Goal: Transaction & Acquisition: Purchase product/service

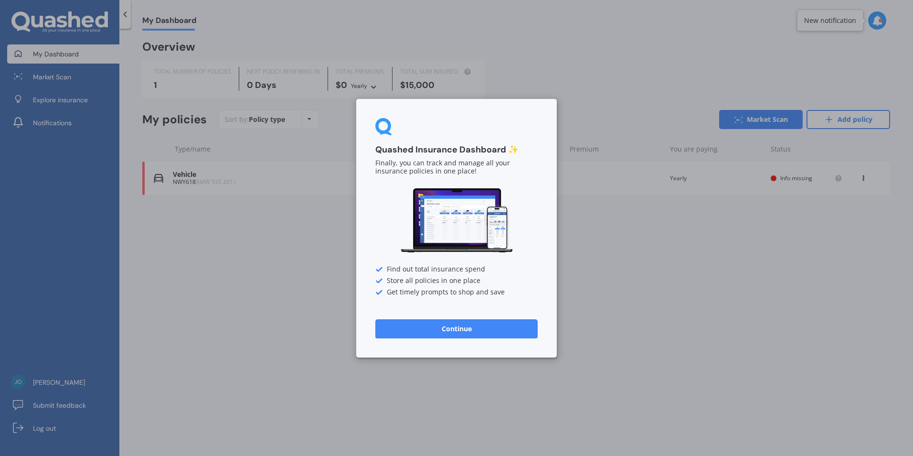
click at [453, 330] on button "Continue" at bounding box center [456, 328] width 162 height 19
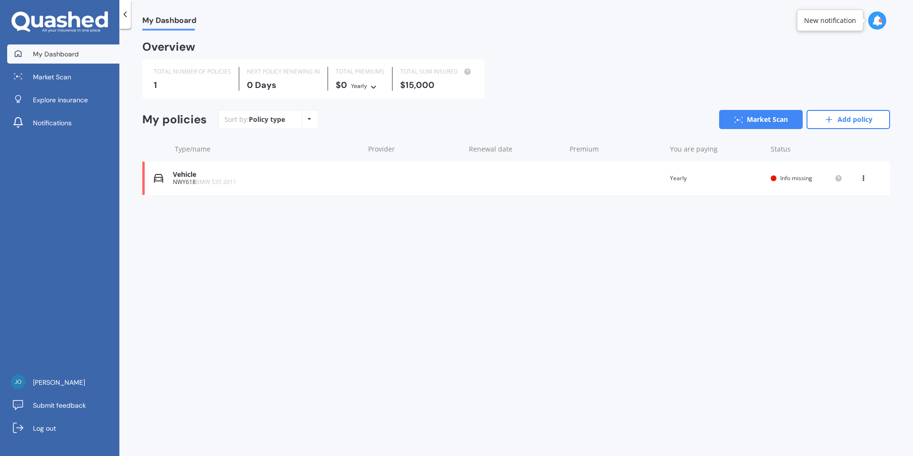
click at [297, 167] on div "Vehicle NWY618 BMW 535 2011 Renewal date Premium You are paying Yearly Status I…" at bounding box center [516, 177] width 748 height 33
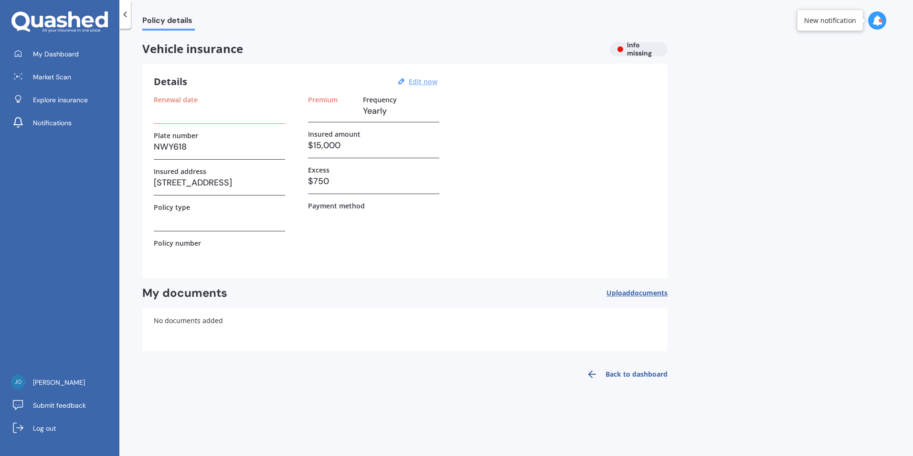
click at [432, 82] on u "Edit now" at bounding box center [423, 81] width 29 height 9
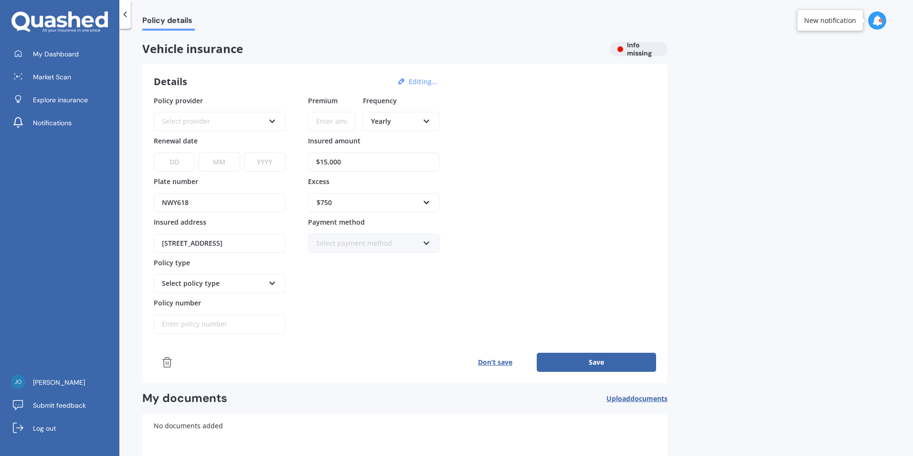
click at [268, 283] on div "Select policy type" at bounding box center [219, 283] width 131 height 19
click at [351, 287] on div "Premium Frequency Yearly Yearly Six-Monthly Quarterly Monthly Fortnightly Weekl…" at bounding box center [373, 215] width 131 height 238
click at [271, 285] on icon at bounding box center [272, 281] width 8 height 7
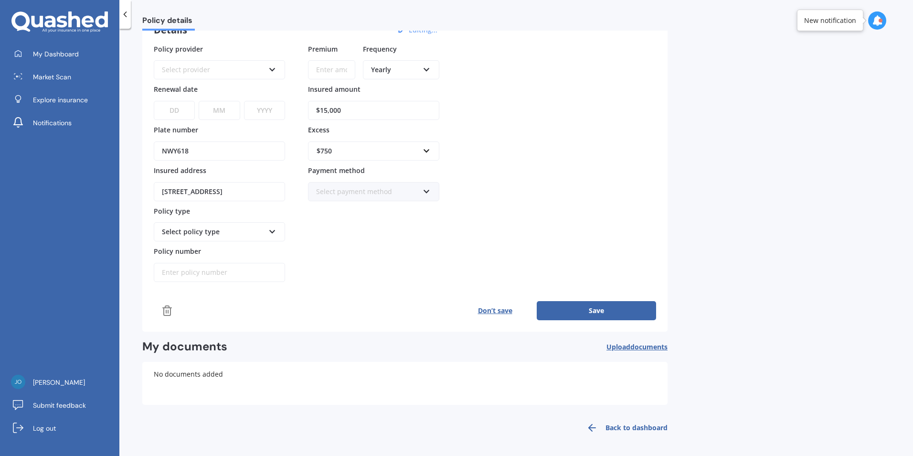
scroll to position [52, 0]
click at [479, 300] on button "Don’t save" at bounding box center [495, 309] width 84 height 19
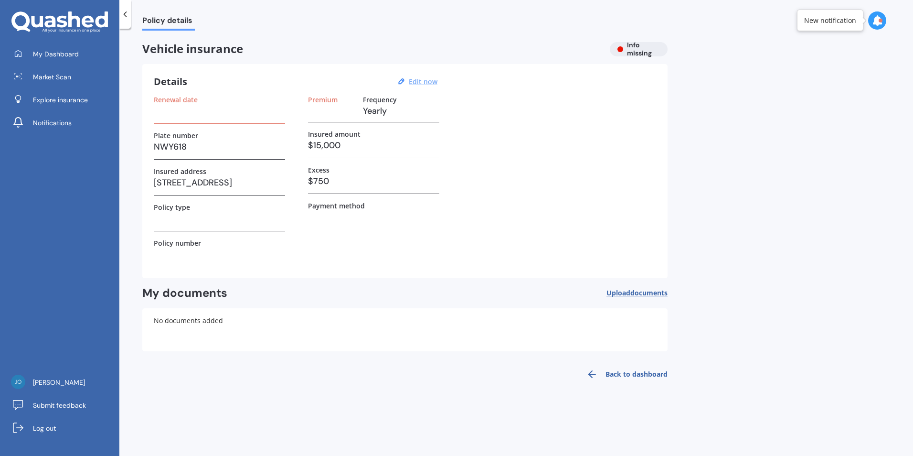
scroll to position [0, 0]
click at [69, 77] on span "Market Scan" at bounding box center [52, 77] width 38 height 10
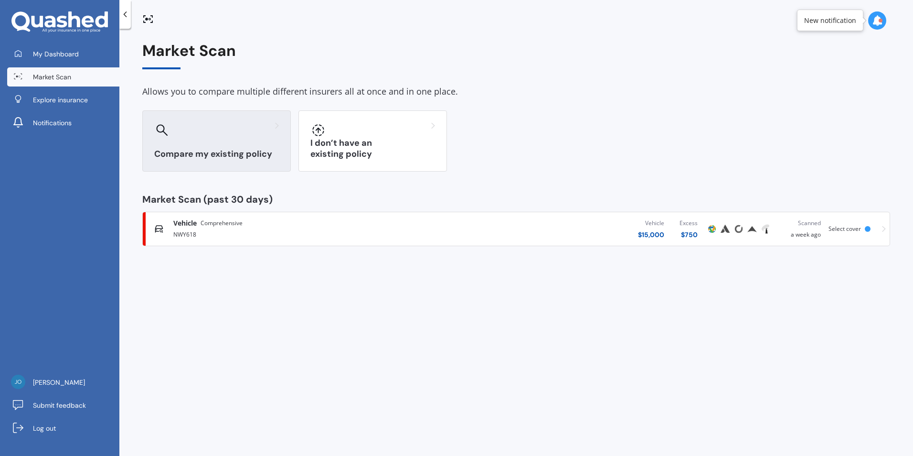
click at [222, 133] on div at bounding box center [216, 129] width 125 height 15
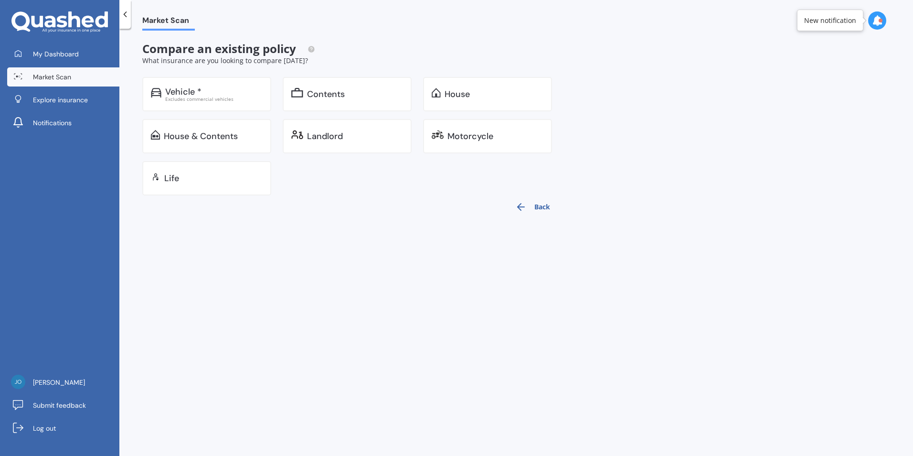
click at [125, 17] on icon at bounding box center [125, 15] width 10 height 10
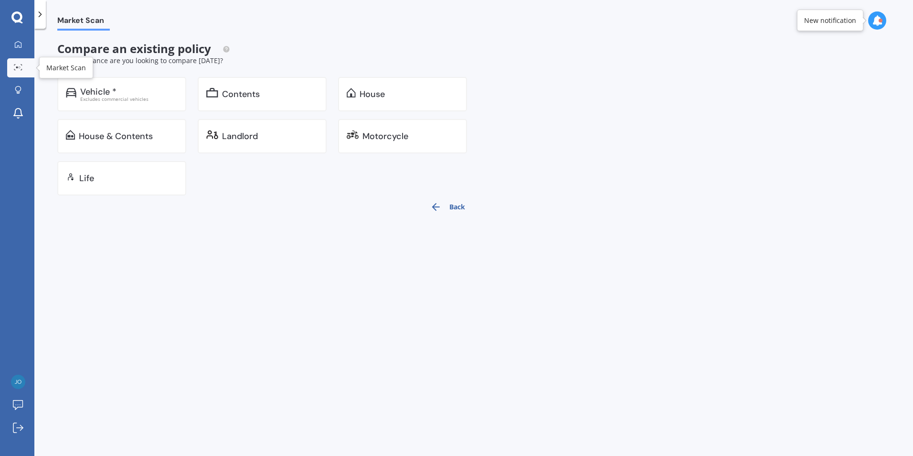
click at [20, 66] on icon at bounding box center [18, 67] width 9 height 6
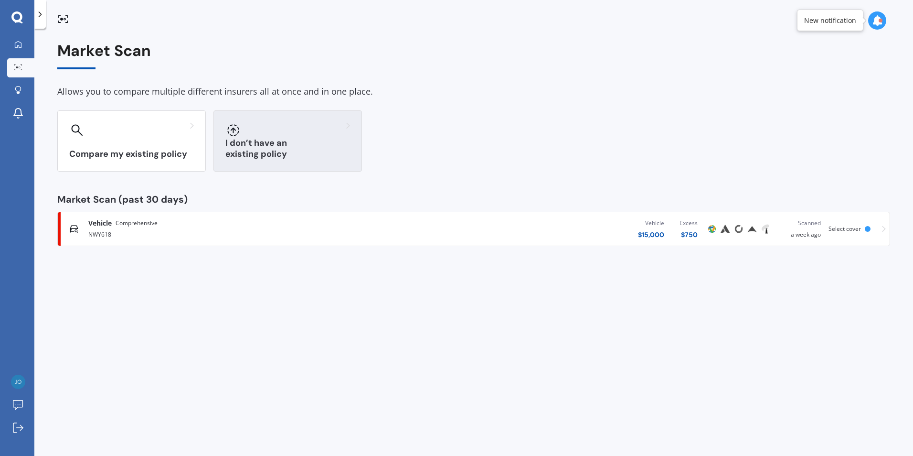
click at [317, 145] on div "I don’t have an existing policy" at bounding box center [288, 140] width 149 height 61
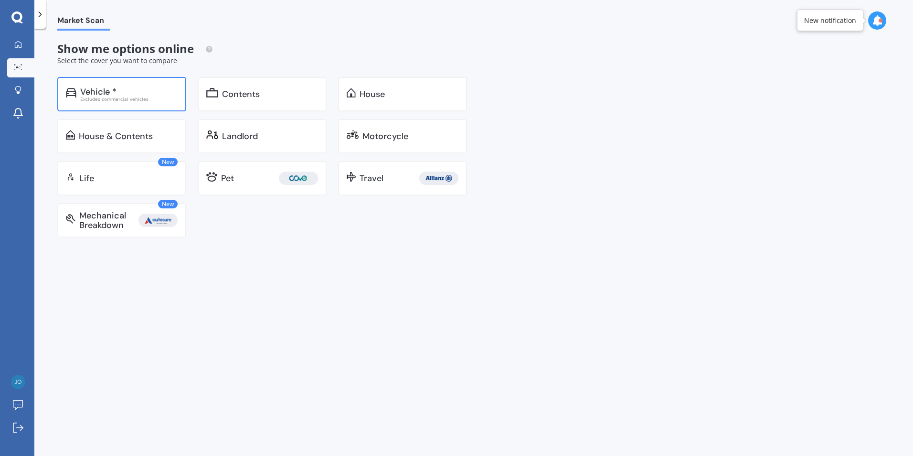
click at [142, 84] on div "Vehicle * Excludes commercial vehicles" at bounding box center [121, 94] width 129 height 34
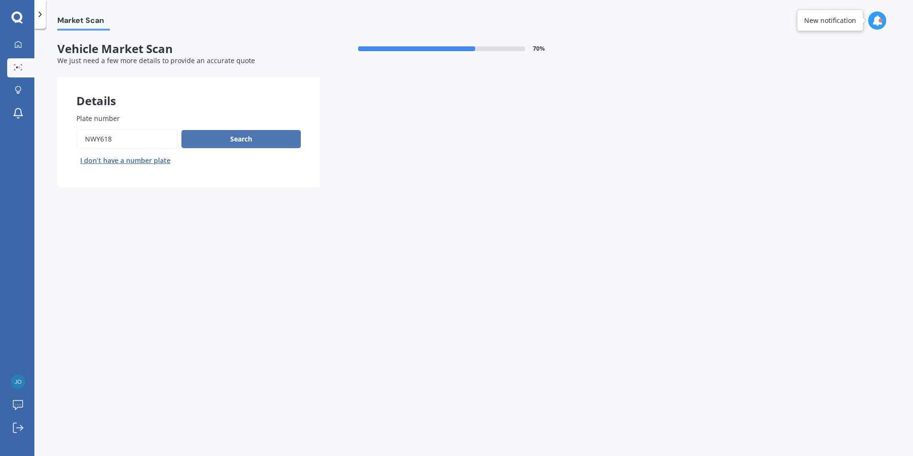
click at [227, 135] on button "Search" at bounding box center [241, 139] width 119 height 18
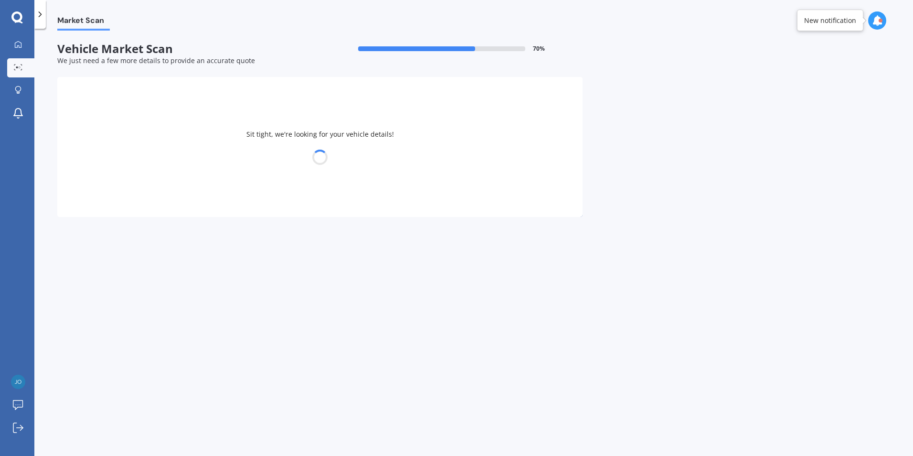
select select "BMW"
select select "22"
select select "02"
select select "2000"
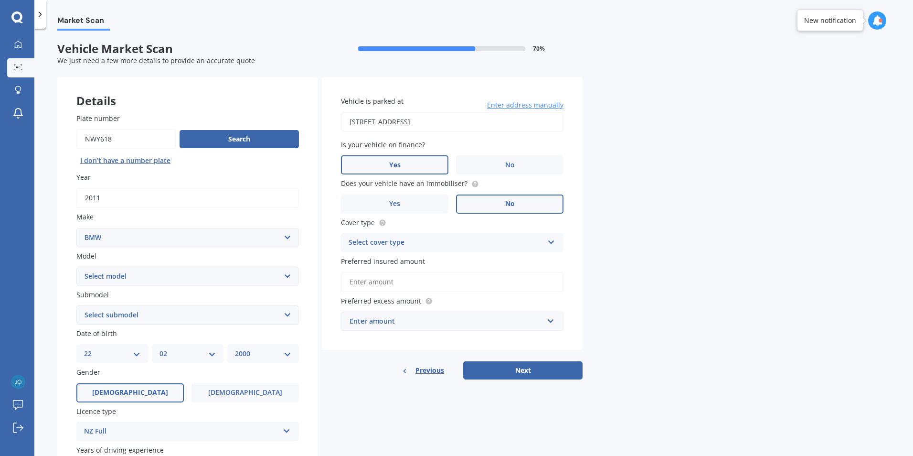
scroll to position [48, 0]
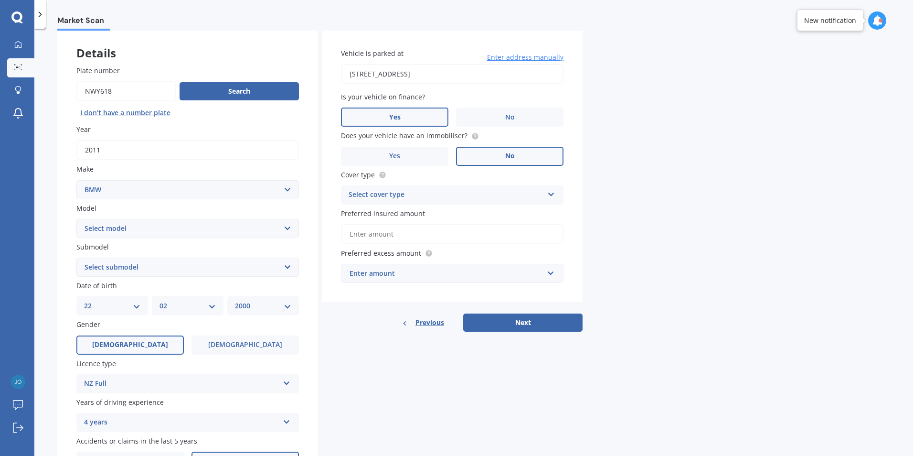
click at [183, 228] on select "Select model 116 116I 118 118D 120 130 218D 220I 225 250 316 318 320 320 i 323 …" at bounding box center [187, 228] width 223 height 19
select select "535"
click at [76, 219] on select "Select model 116 116I 118 118D 120 130 218D 220I 225 250 316 318 320 320 i 323 …" at bounding box center [187, 228] width 223 height 19
click at [217, 263] on select "Select submodel (All other) d ei i" at bounding box center [187, 266] width 223 height 19
select select "I"
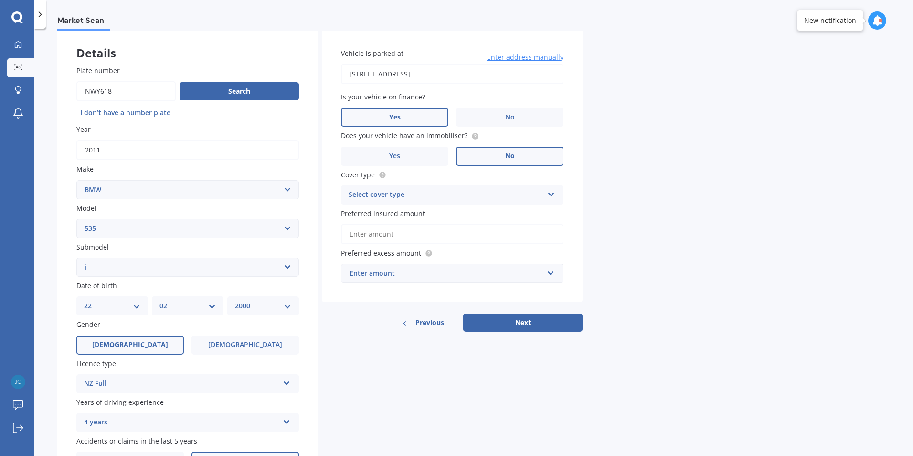
click at [76, 257] on select "Select submodel (All other) d ei i" at bounding box center [187, 266] width 223 height 19
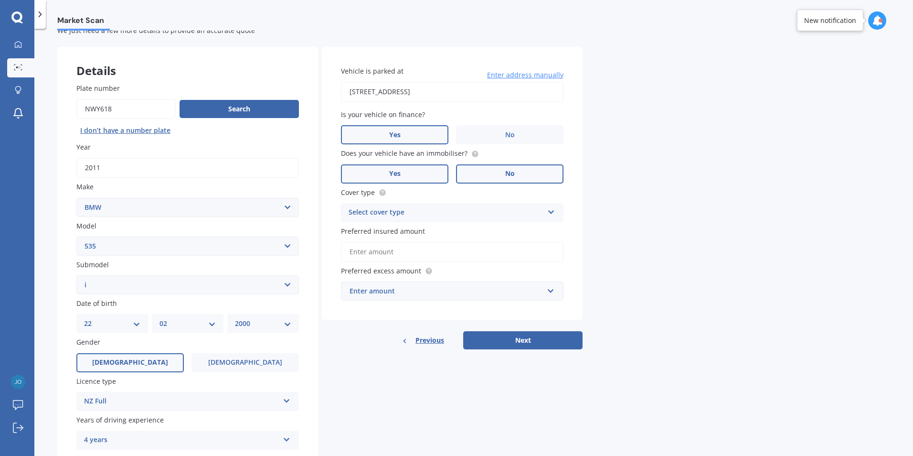
scroll to position [0, 0]
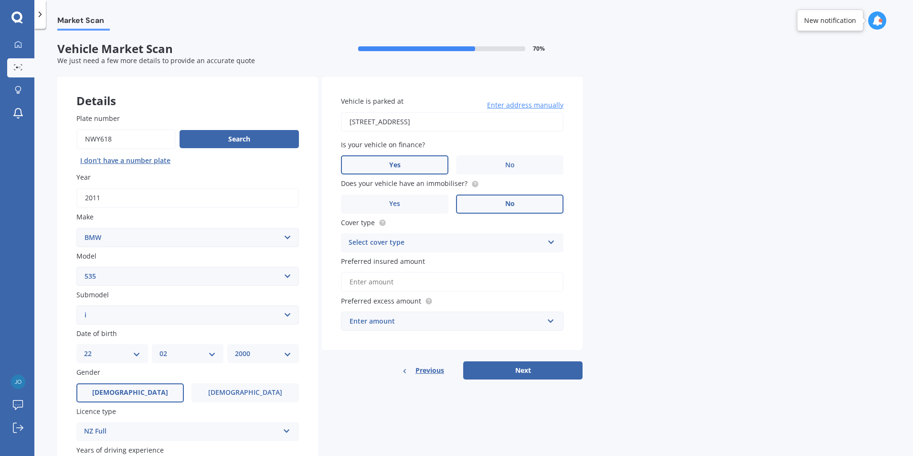
click at [436, 242] on div "Select cover type" at bounding box center [446, 242] width 195 height 11
click at [407, 259] on div "Comprehensive" at bounding box center [453, 261] width 222 height 17
click at [440, 289] on input "Preferred insured amount" at bounding box center [452, 282] width 223 height 20
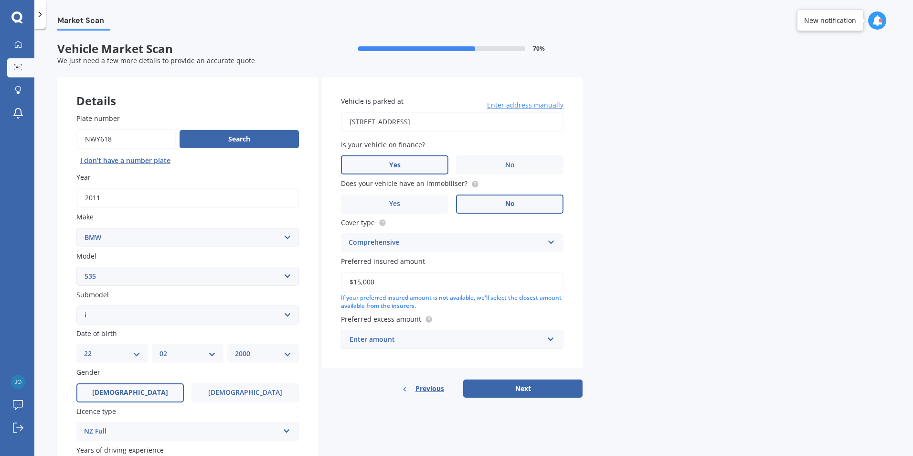
type input "$15,000"
click at [425, 331] on input "text" at bounding box center [449, 339] width 214 height 18
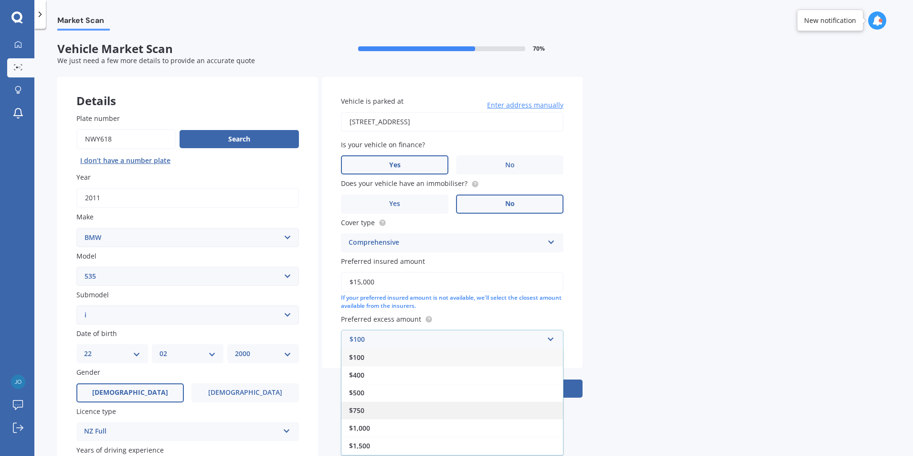
click at [383, 406] on div "$750" at bounding box center [453, 410] width 222 height 18
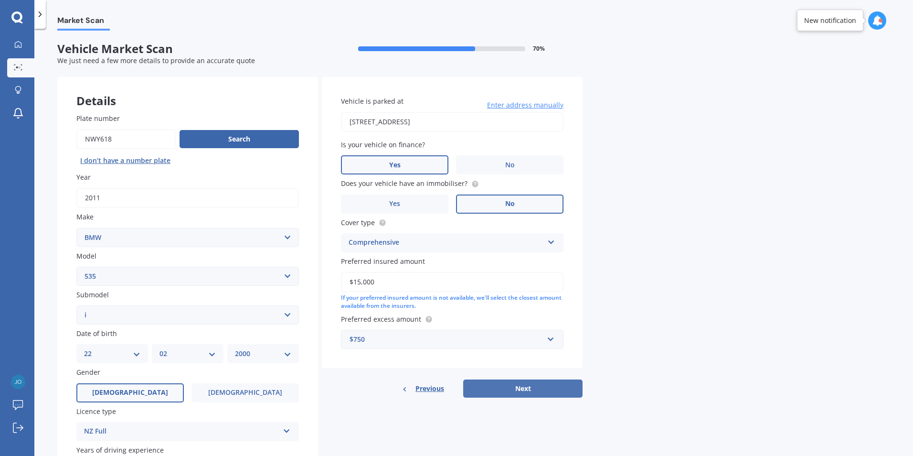
click at [513, 381] on button "Next" at bounding box center [522, 388] width 119 height 18
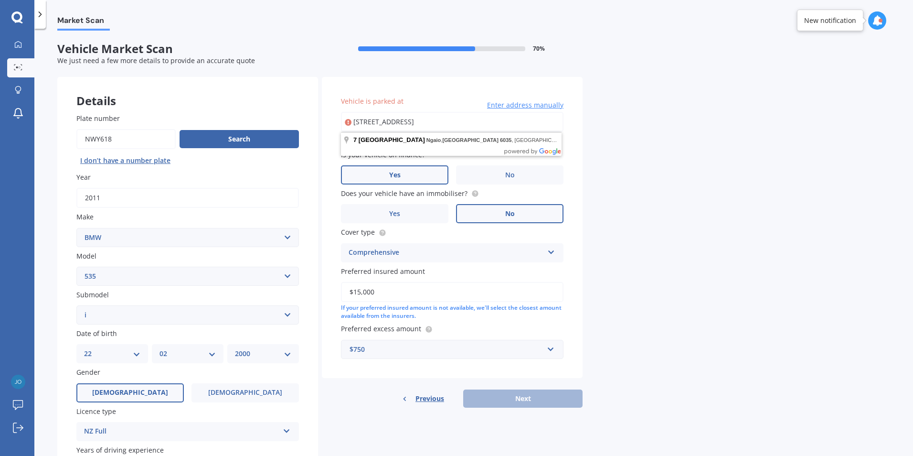
type input "[STREET_ADDRESS]"
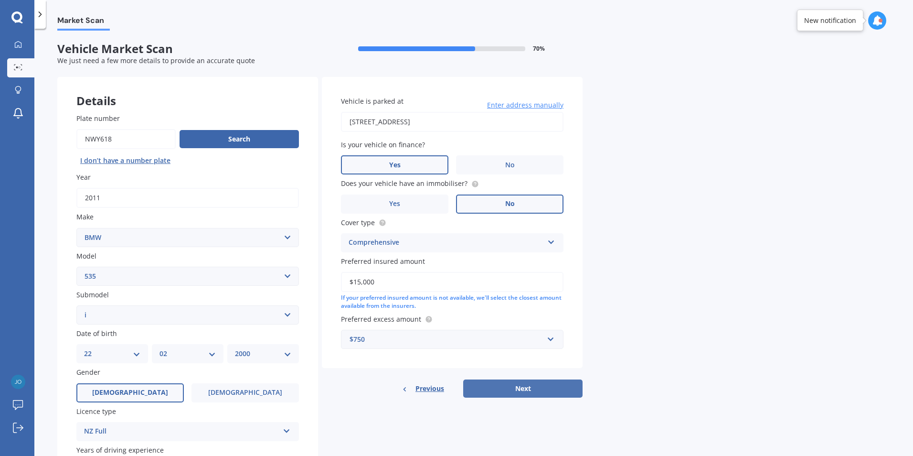
click at [533, 385] on button "Next" at bounding box center [522, 388] width 119 height 18
select select "22"
select select "02"
select select "2000"
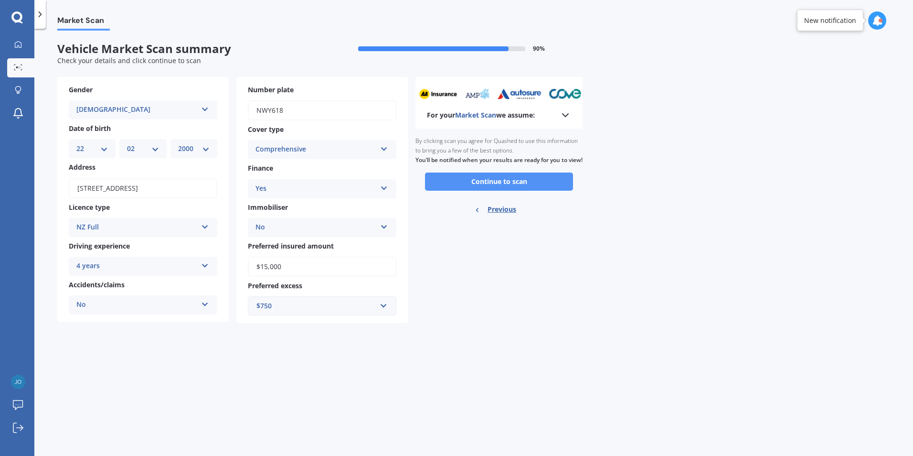
click at [515, 191] on button "Continue to scan" at bounding box center [499, 181] width 148 height 18
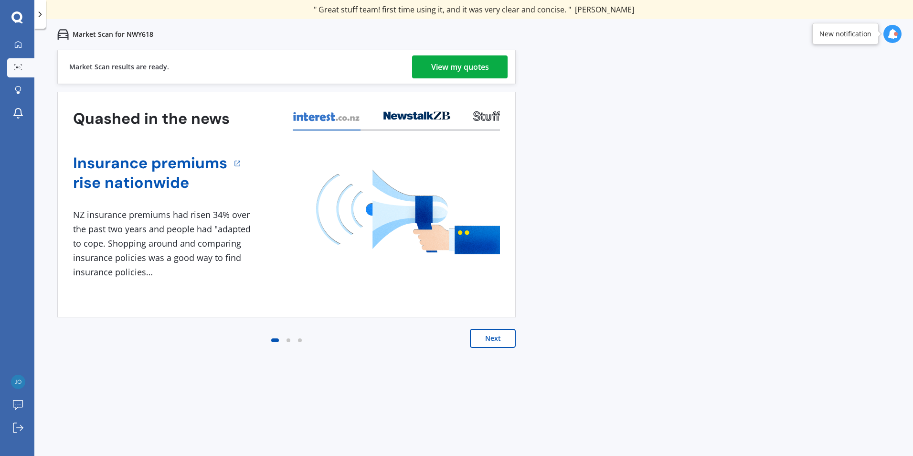
click at [447, 63] on div "View my quotes" at bounding box center [460, 66] width 58 height 23
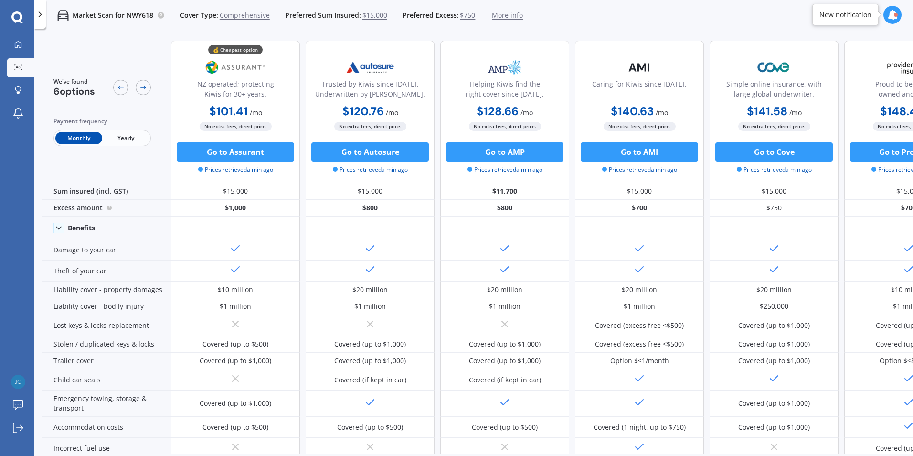
click at [128, 138] on span "Yearly" at bounding box center [125, 138] width 47 height 12
click at [76, 136] on span "Monthly" at bounding box center [78, 138] width 47 height 12
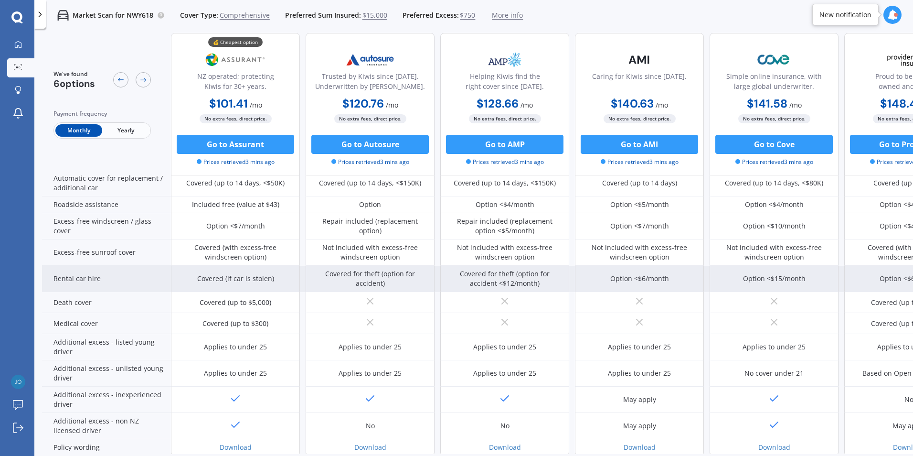
scroll to position [367, 0]
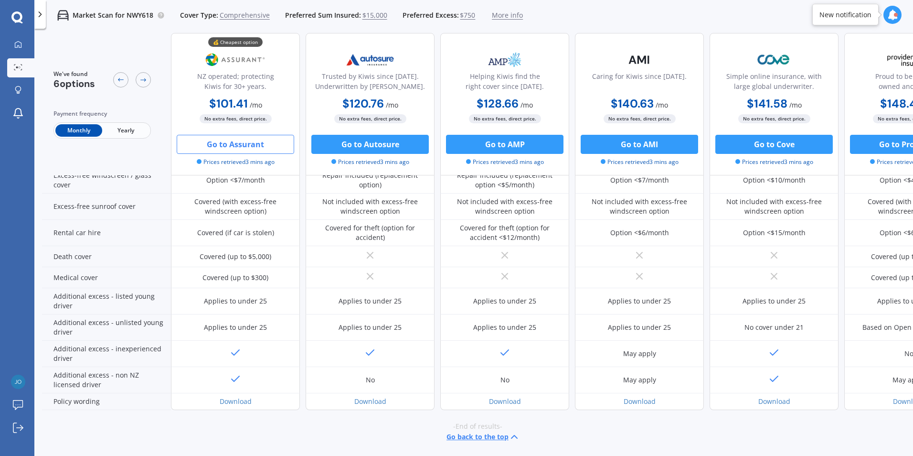
click at [258, 145] on button "Go to Assurant" at bounding box center [236, 144] width 118 height 19
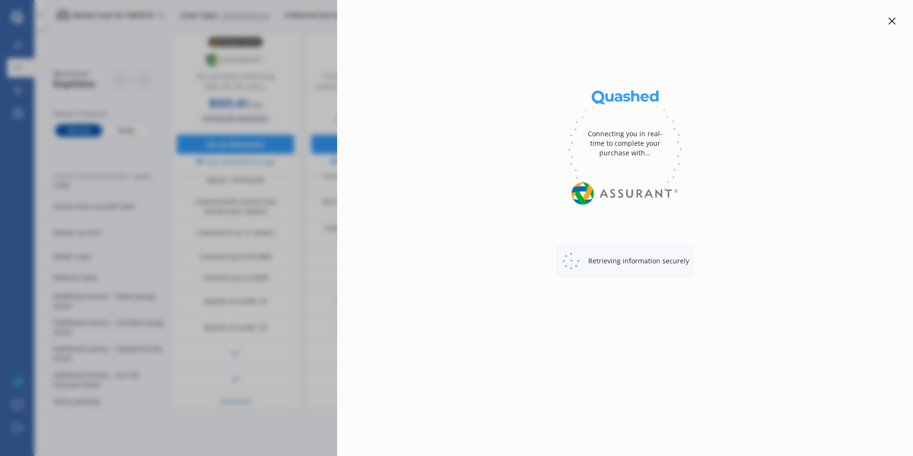
select select "Monthly"
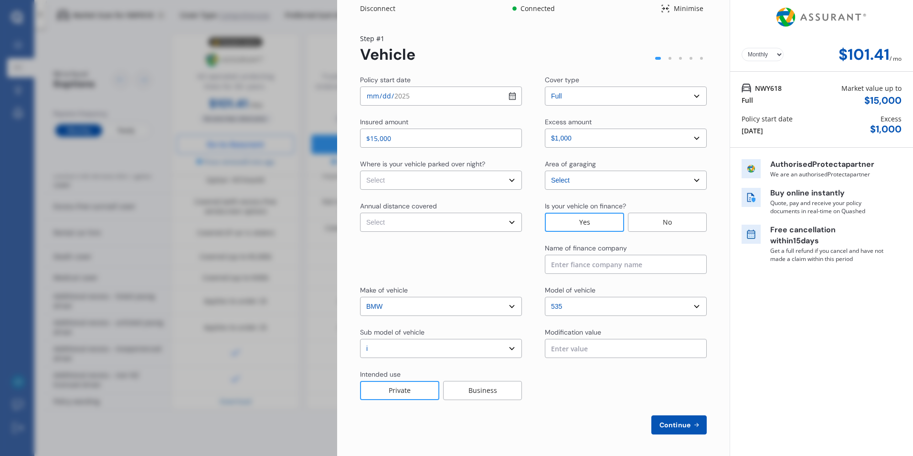
scroll to position [6, 0]
click at [504, 180] on select "Select In a garage On own property On street or road" at bounding box center [441, 178] width 162 height 19
select select "On street or road"
click at [360, 169] on select "Select In a garage On own property On street or road" at bounding box center [441, 178] width 162 height 19
click at [477, 220] on select "Select Low (less than 15,000km per year) Average (15,000-30,000km per year) Hig…" at bounding box center [441, 220] width 162 height 19
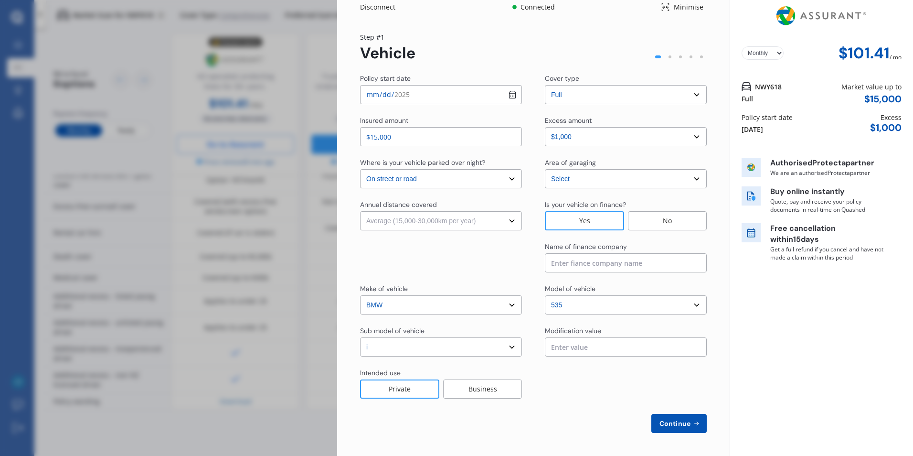
click at [360, 211] on select "Select Low (less than 15,000km per year) Average (15,000-30,000km per year) Hig…" at bounding box center [441, 220] width 162 height 19
click at [465, 216] on select "Select Low (less than 15,000km per year) Average (15,000-30,000km per year) Hig…" at bounding box center [441, 220] width 162 height 19
select select "15000"
click at [360, 211] on select "Select Low (less than 15,000km per year) Average (15,000-30,000km per year) Hig…" at bounding box center [441, 220] width 162 height 19
click at [674, 427] on span "Continue" at bounding box center [675, 423] width 35 height 8
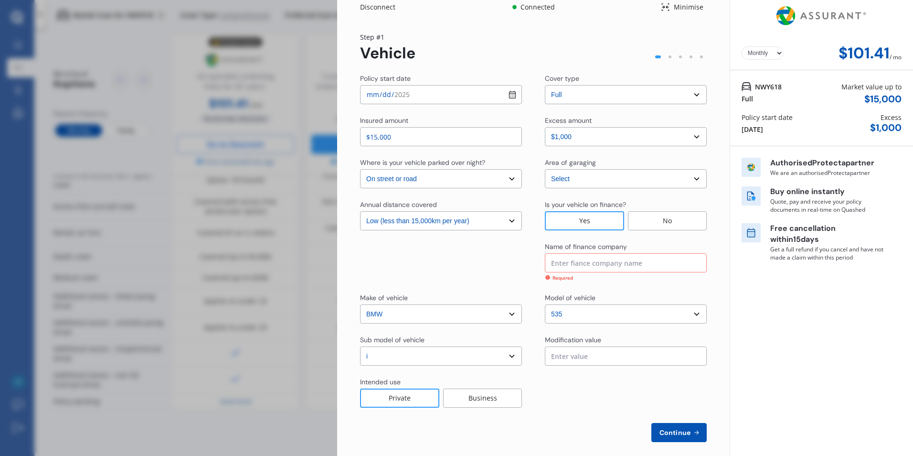
click at [613, 266] on input at bounding box center [626, 262] width 162 height 19
type input "h"
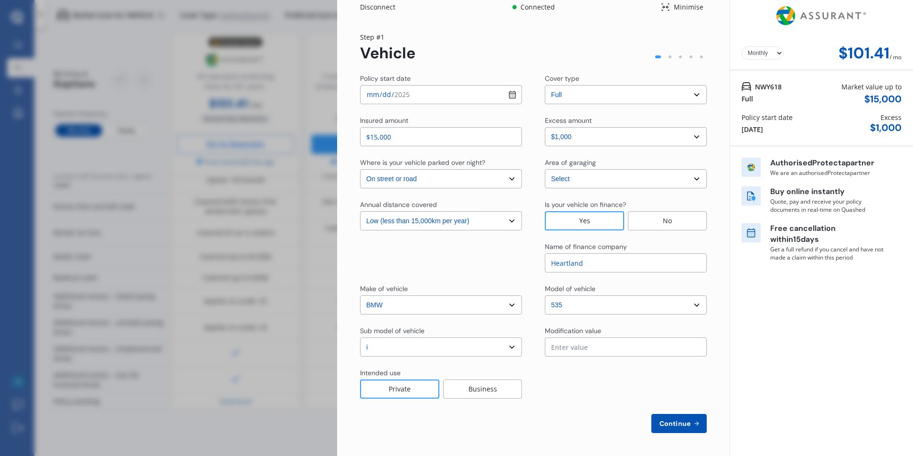
type input "Heartland"
click at [686, 424] on span "Continue" at bounding box center [675, 423] width 35 height 8
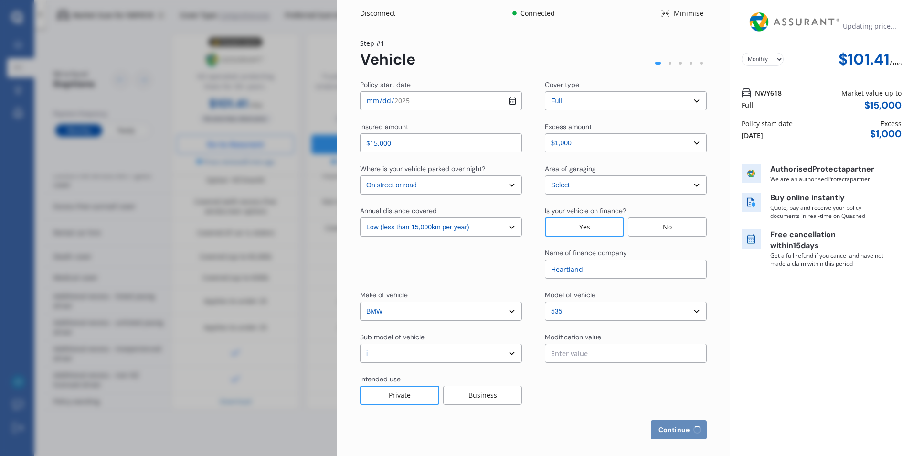
select select "Mr"
select select "22"
select select "02"
select select "2000"
select select "full"
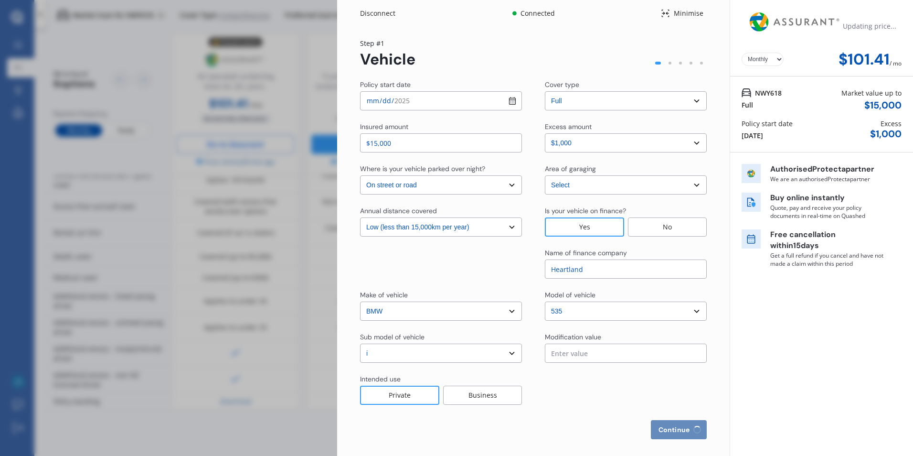
select select "2-4 years"
select select "[GEOGRAPHIC_DATA]"
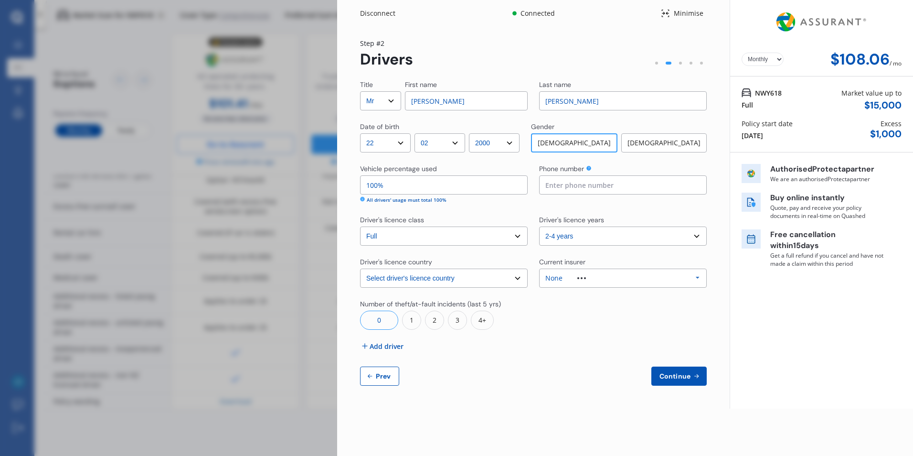
click at [593, 278] on div at bounding box center [582, 278] width 38 height 2
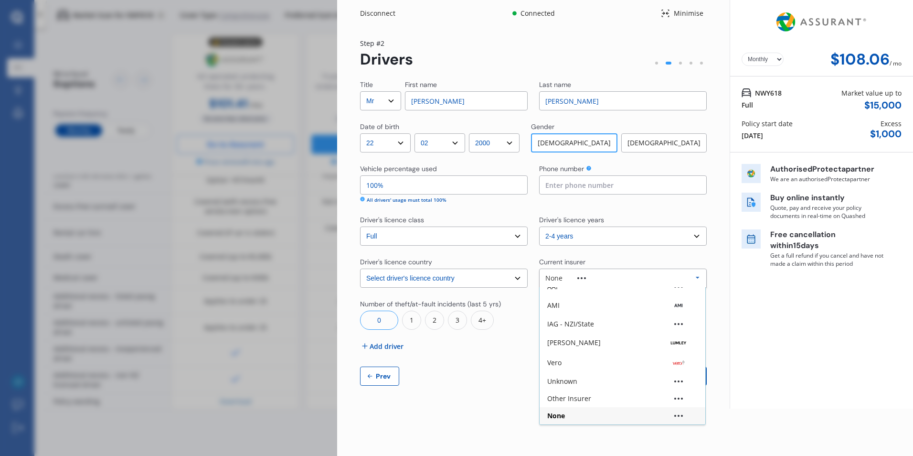
click at [593, 278] on div at bounding box center [582, 278] width 38 height 2
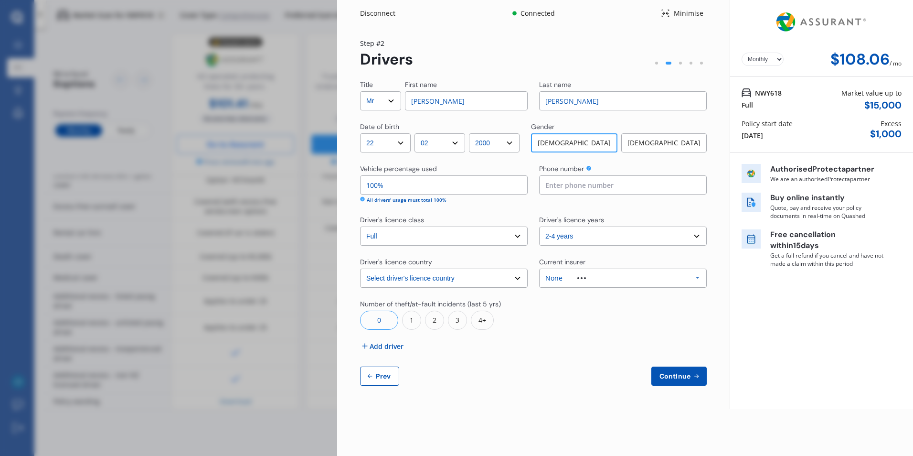
click at [581, 187] on input at bounding box center [623, 184] width 168 height 19
type input "02902039691"
click at [565, 70] on div "Step # 2 Drivers Title Select Mr Mrs Miss Ms Dr First name [PERSON_NAME] Last n…" at bounding box center [533, 211] width 347 height 347
click at [684, 380] on button "Continue" at bounding box center [679, 375] width 55 height 19
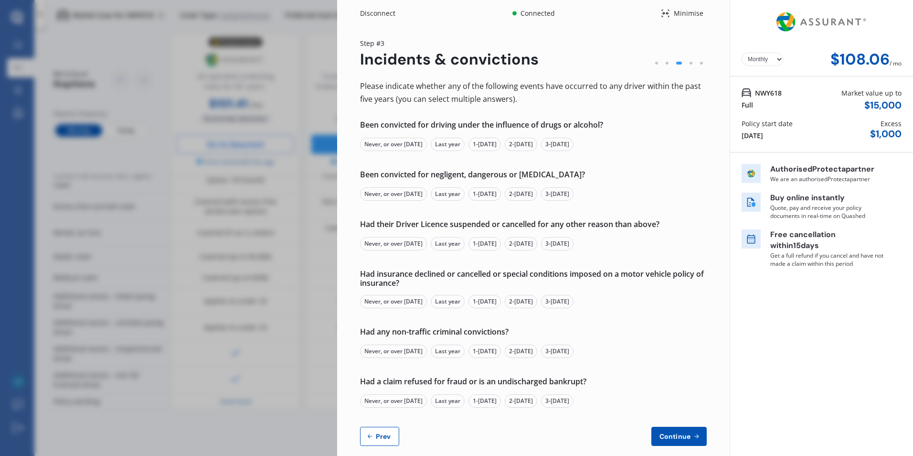
click at [394, 137] on div "Been convicted for driving under the influence of drugs or alcohol? Never, or o…" at bounding box center [533, 135] width 347 height 31
click at [396, 142] on div "Never, or over [DATE]" at bounding box center [393, 144] width 67 height 13
click at [416, 195] on div "Never, or over [DATE]" at bounding box center [393, 193] width 67 height 13
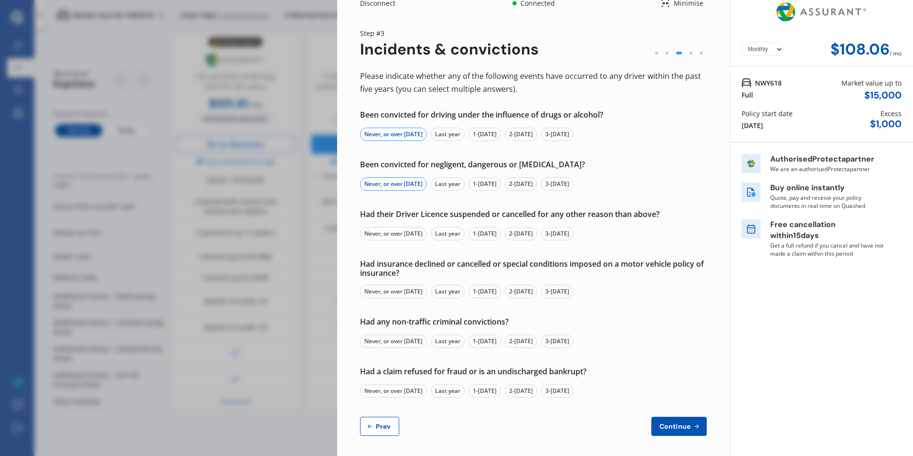
scroll to position [13, 0]
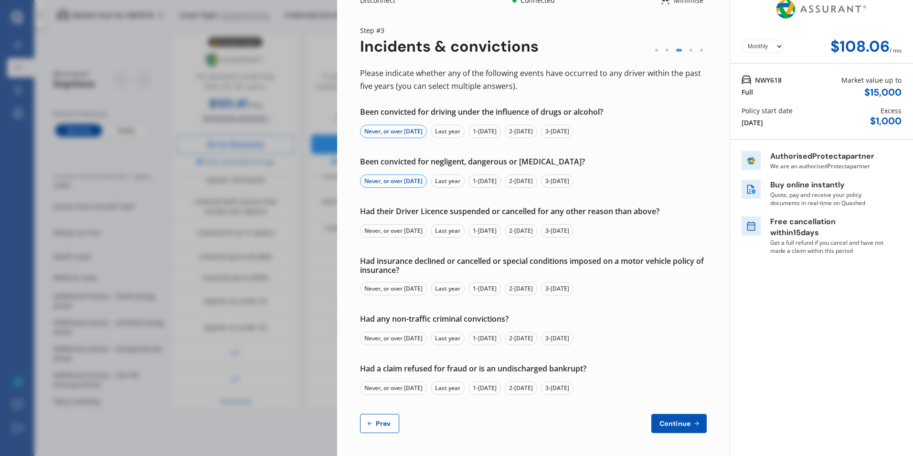
click at [407, 228] on div "Never, or over [DATE]" at bounding box center [393, 230] width 67 height 13
click at [403, 288] on div "Never, or over [DATE]" at bounding box center [393, 288] width 67 height 13
click at [407, 341] on div "Never, or over [DATE]" at bounding box center [393, 338] width 67 height 13
click at [407, 387] on div "Never, or over [DATE]" at bounding box center [393, 387] width 67 height 13
click at [675, 423] on span "Continue" at bounding box center [675, 423] width 35 height 8
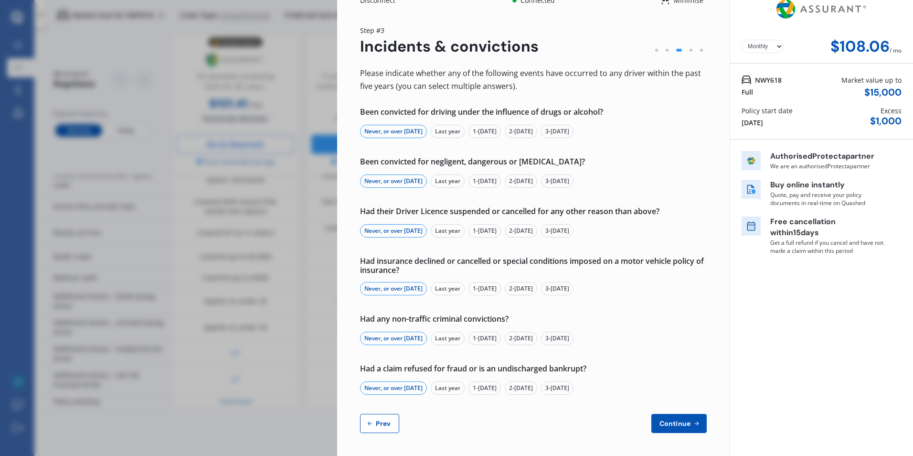
scroll to position [0, 0]
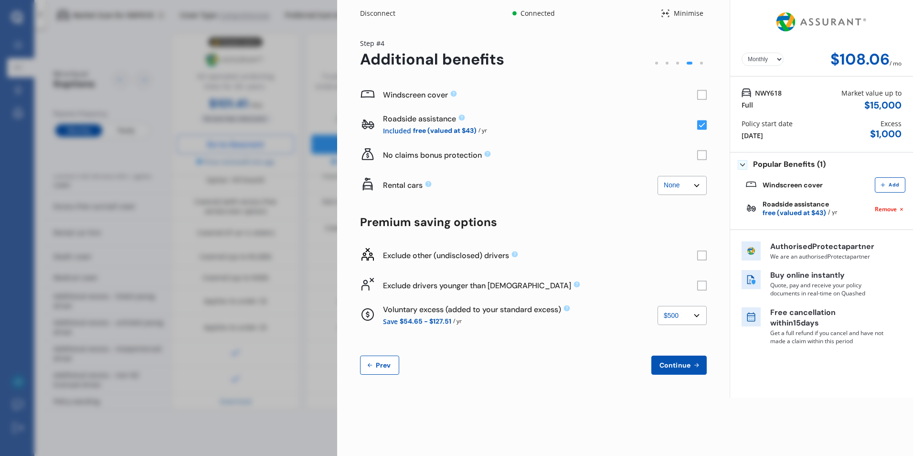
click at [703, 154] on rect at bounding box center [702, 155] width 10 height 10
click at [700, 155] on rect at bounding box center [702, 155] width 10 height 10
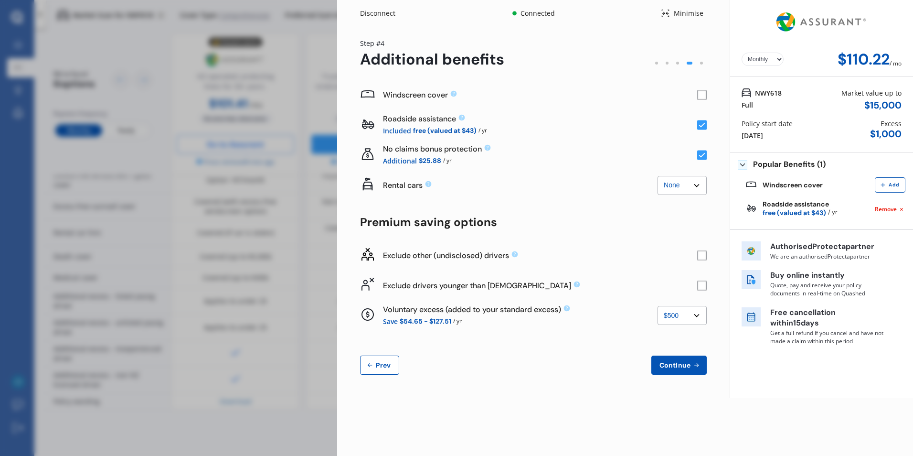
click at [701, 155] on rect at bounding box center [702, 155] width 10 height 10
click at [673, 185] on select "None $2,500 $5,000" at bounding box center [682, 185] width 49 height 19
click at [644, 176] on div "Rental cars None $2,500 $5,000" at bounding box center [520, 185] width 275 height 22
click at [700, 255] on rect at bounding box center [702, 255] width 10 height 10
click at [702, 256] on icon at bounding box center [702, 255] width 6 height 5
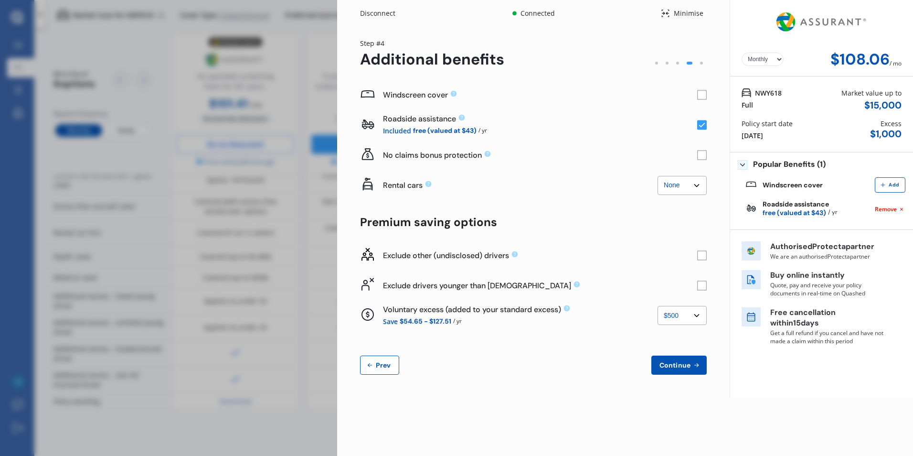
click at [702, 257] on rect at bounding box center [702, 255] width 10 height 10
click at [702, 257] on icon at bounding box center [702, 255] width 6 height 5
click at [702, 258] on rect at bounding box center [702, 255] width 10 height 10
click at [702, 285] on rect at bounding box center [702, 285] width 10 height 10
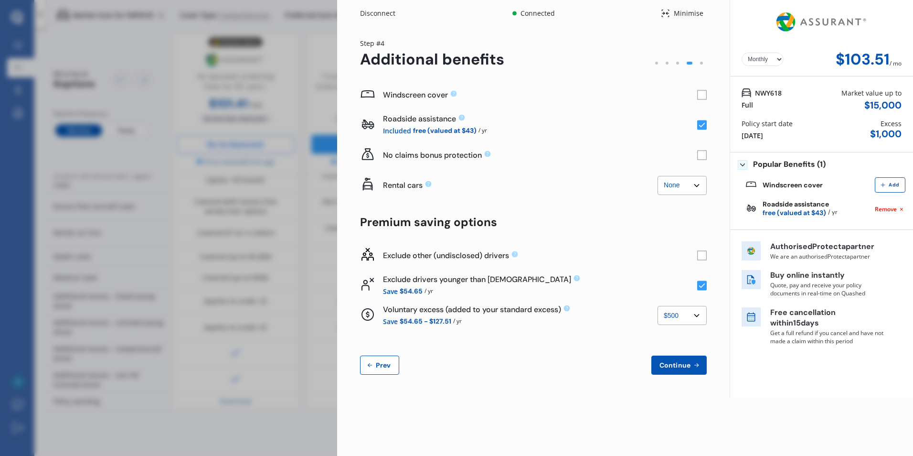
click at [702, 285] on rect at bounding box center [702, 285] width 10 height 10
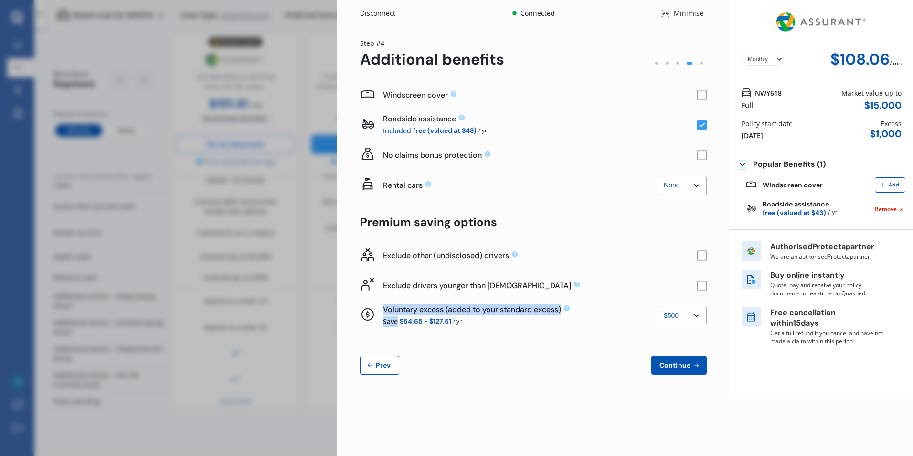
click at [702, 285] on rect at bounding box center [702, 285] width 10 height 10
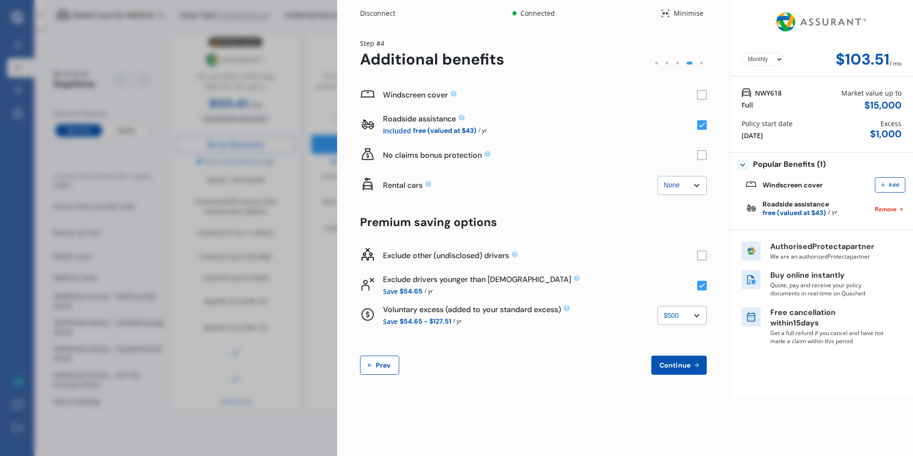
drag, startPoint x: 702, startPoint y: 285, endPoint x: 702, endPoint y: 254, distance: 31.1
click at [702, 254] on rect at bounding box center [702, 255] width 10 height 10
click at [682, 317] on select "None $500 $1,000" at bounding box center [682, 315] width 49 height 19
click at [658, 306] on select "None $500 $1,000" at bounding box center [682, 315] width 49 height 19
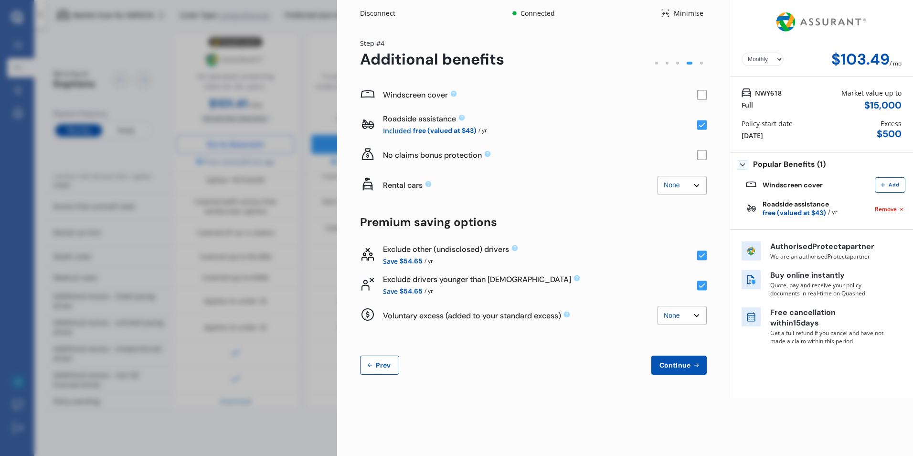
click at [685, 313] on select "None $500 $1,000" at bounding box center [682, 315] width 49 height 19
click at [658, 306] on select "None $500 $1,000" at bounding box center [682, 315] width 49 height 19
click at [683, 320] on select "None $500 $1,000" at bounding box center [682, 315] width 49 height 19
click at [658, 306] on select "None $500 $1,000" at bounding box center [682, 315] width 49 height 19
click at [683, 320] on select "None $500 $1,000" at bounding box center [682, 315] width 49 height 19
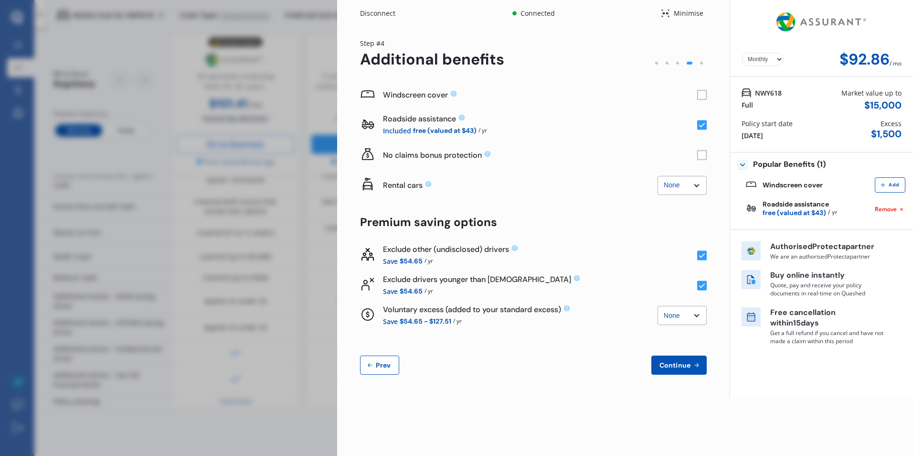
click at [658, 306] on select "None $500 $1,000" at bounding box center [682, 315] width 49 height 19
click at [683, 310] on select "None $500 $1,000" at bounding box center [682, 315] width 49 height 19
select select "500.00"
click at [658, 306] on select "None $500 $1,000" at bounding box center [682, 315] width 49 height 19
click at [697, 153] on icon at bounding box center [702, 155] width 10 height 10
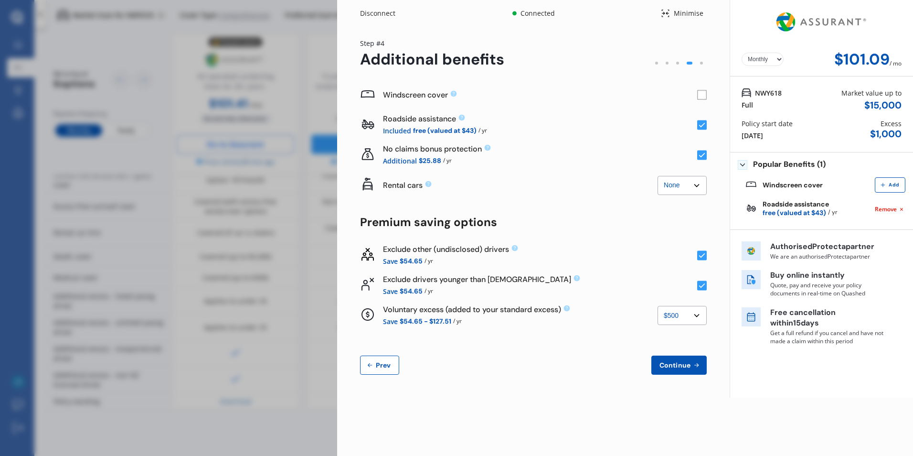
click at [702, 154] on rect at bounding box center [702, 155] width 10 height 10
click at [698, 93] on rect at bounding box center [702, 95] width 10 height 10
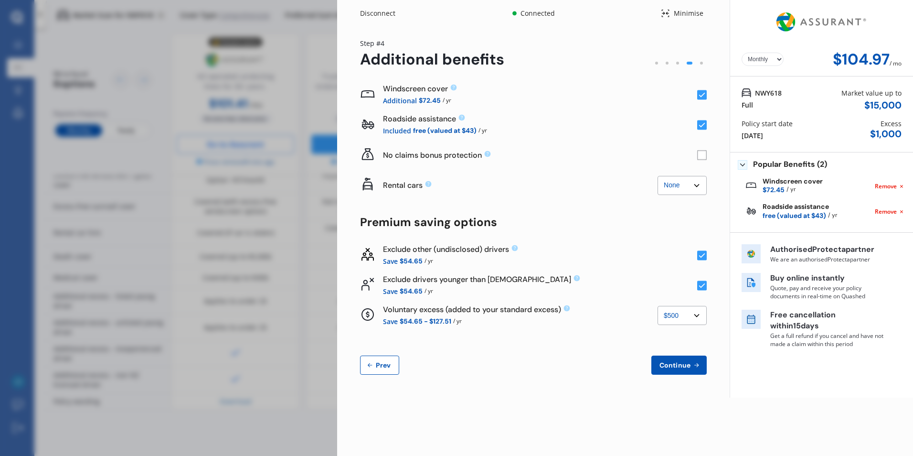
click at [698, 93] on rect at bounding box center [702, 95] width 10 height 10
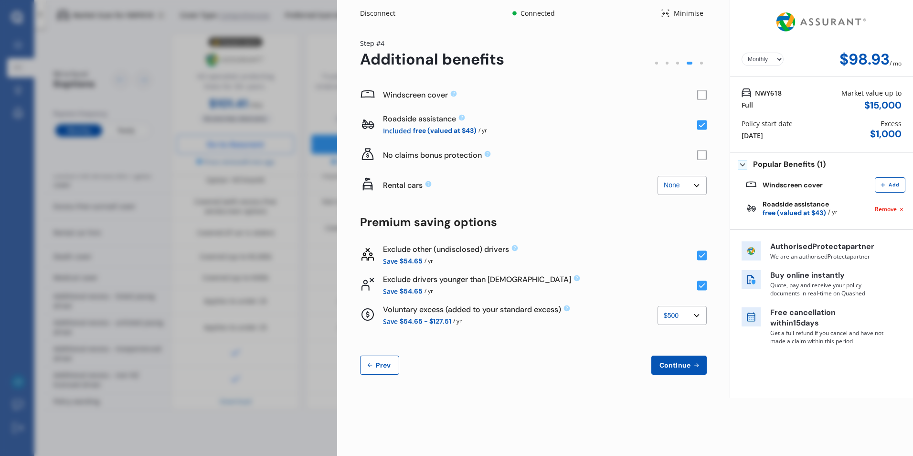
click at [698, 94] on rect at bounding box center [702, 94] width 9 height 9
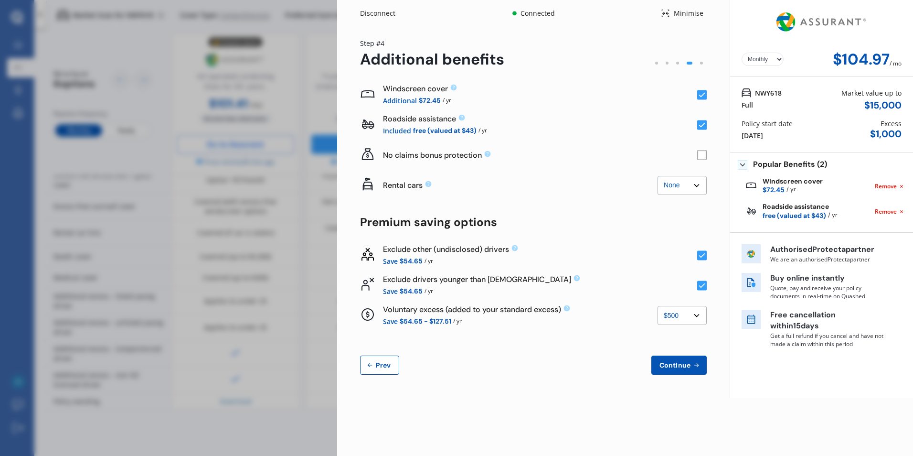
click at [703, 95] on icon at bounding box center [702, 95] width 6 height 5
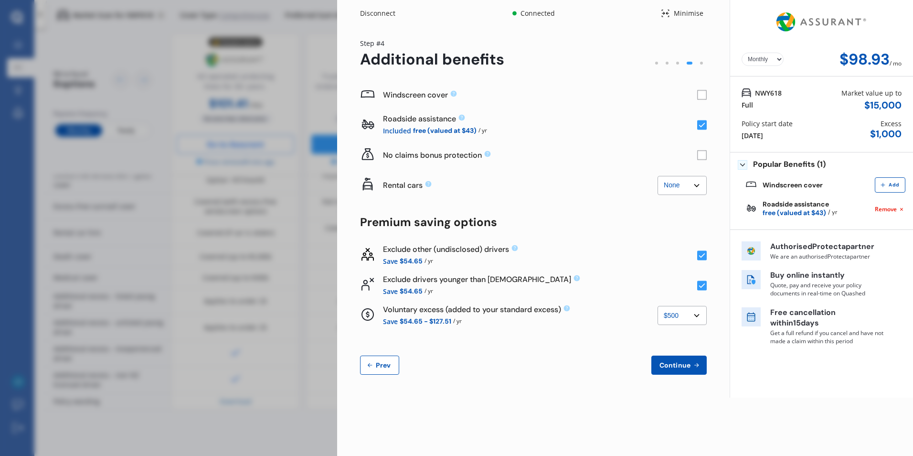
click at [702, 154] on rect at bounding box center [702, 155] width 10 height 10
click at [705, 123] on icon at bounding box center [702, 125] width 6 height 5
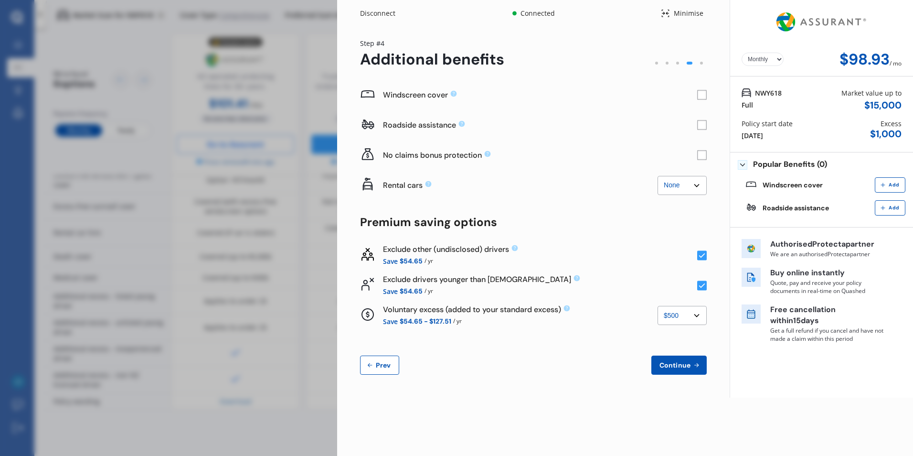
click at [705, 124] on rect at bounding box center [702, 125] width 10 height 10
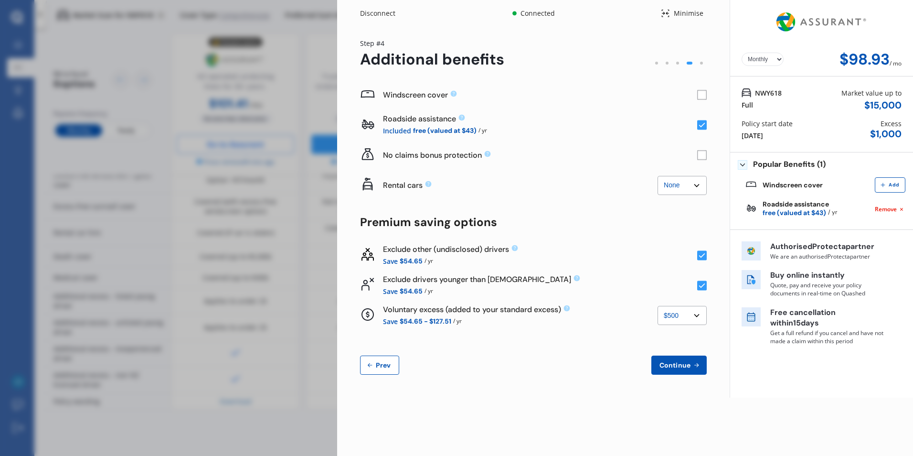
click at [705, 124] on icon at bounding box center [702, 125] width 6 height 5
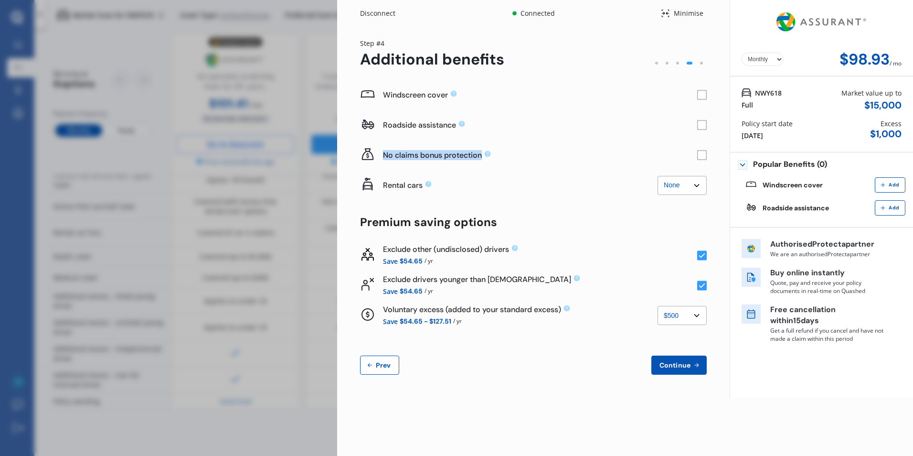
click at [705, 124] on rect at bounding box center [702, 125] width 10 height 10
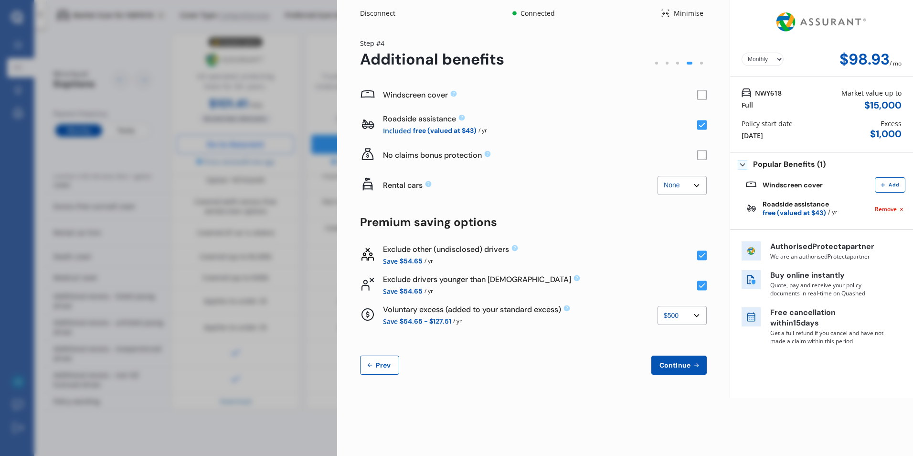
drag, startPoint x: 705, startPoint y: 124, endPoint x: 652, endPoint y: 124, distance: 53.0
click at [652, 124] on div "Roadside assistance Included free (valued at $43) / yr" at bounding box center [540, 125] width 314 height 22
click at [707, 254] on div "Yearly Monthly $98.93 / mo Step # 4 Additional benefits Windscreen cover Roadsi…" at bounding box center [533, 212] width 393 height 371
click at [704, 256] on rect at bounding box center [702, 255] width 10 height 10
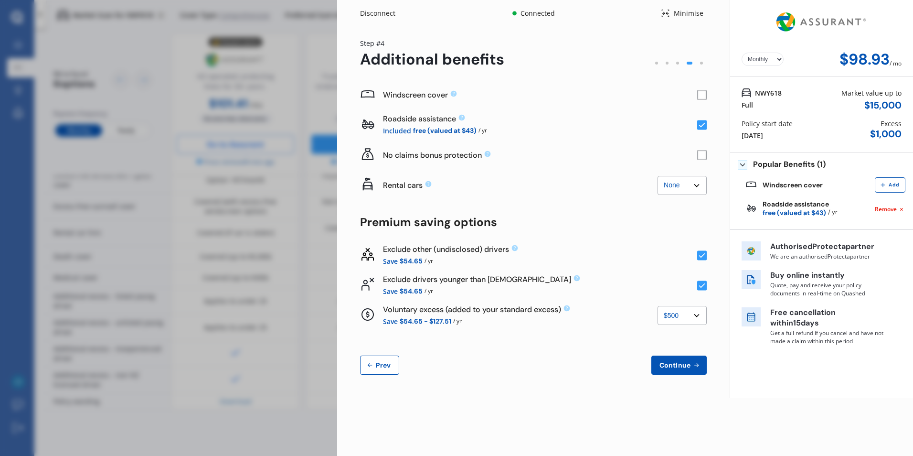
click at [704, 256] on rect at bounding box center [702, 255] width 10 height 10
click at [699, 256] on rect at bounding box center [702, 255] width 10 height 10
click at [702, 256] on rect at bounding box center [702, 255] width 10 height 10
click at [703, 159] on rect at bounding box center [702, 155] width 10 height 10
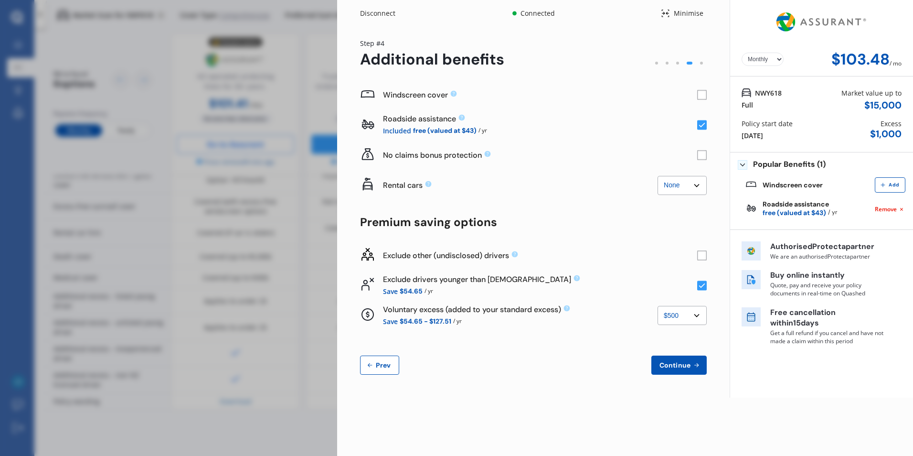
click at [698, 153] on rect at bounding box center [702, 154] width 9 height 9
click at [683, 366] on span "Continue" at bounding box center [675, 365] width 35 height 8
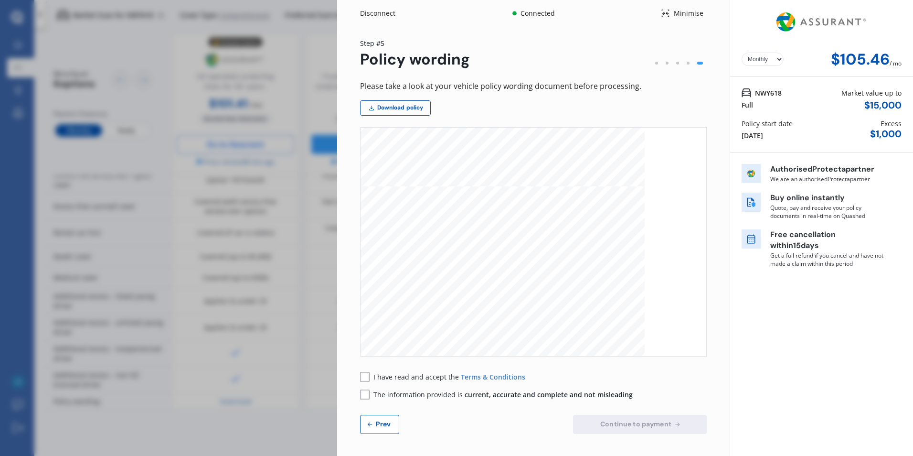
scroll to position [1194, 0]
